Goal: Find specific page/section

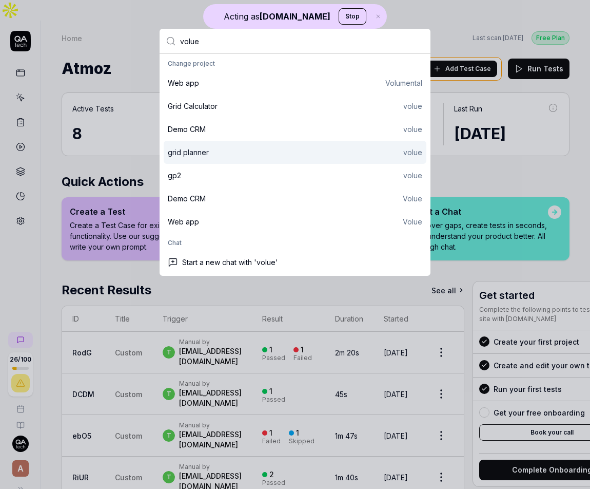
type input "volue"
click at [216, 148] on div "grid planner volue" at bounding box center [295, 152] width 255 height 11
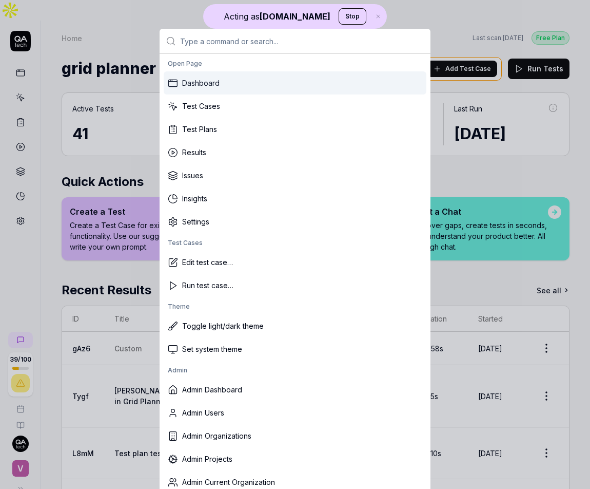
type input "a"
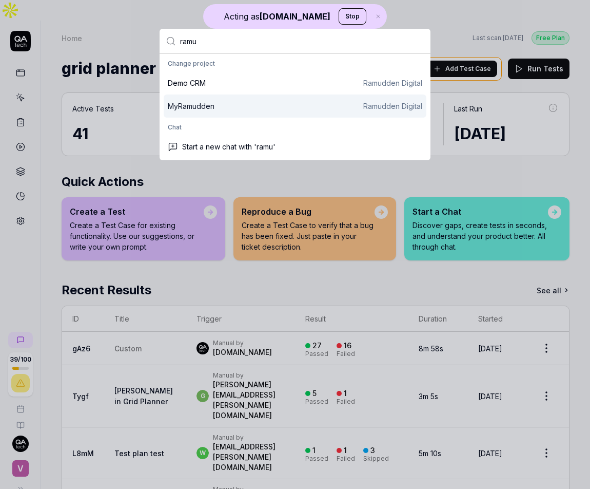
type input "ramu"
click at [222, 104] on div "MyRamudden Ramudden Digital" at bounding box center [295, 106] width 255 height 11
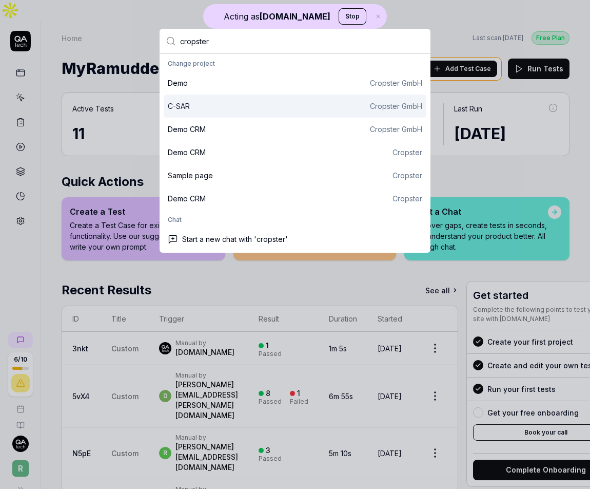
type input "cropster"
click at [234, 111] on div "C-SAR Cropster GmbH" at bounding box center [295, 105] width 263 height 23
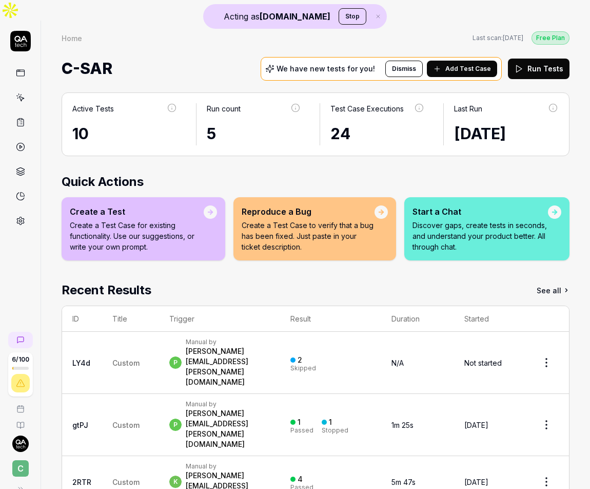
scroll to position [11, 0]
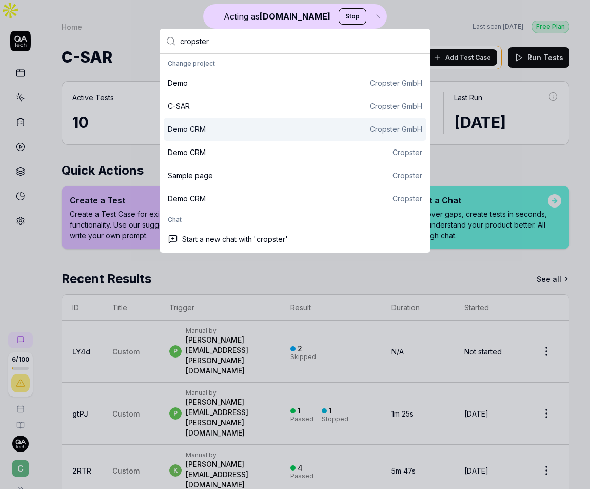
type input "cropster"
click at [270, 136] on div "Demo CRM Cropster GmbH" at bounding box center [295, 129] width 263 height 23
